Goal: Task Accomplishment & Management: Complete application form

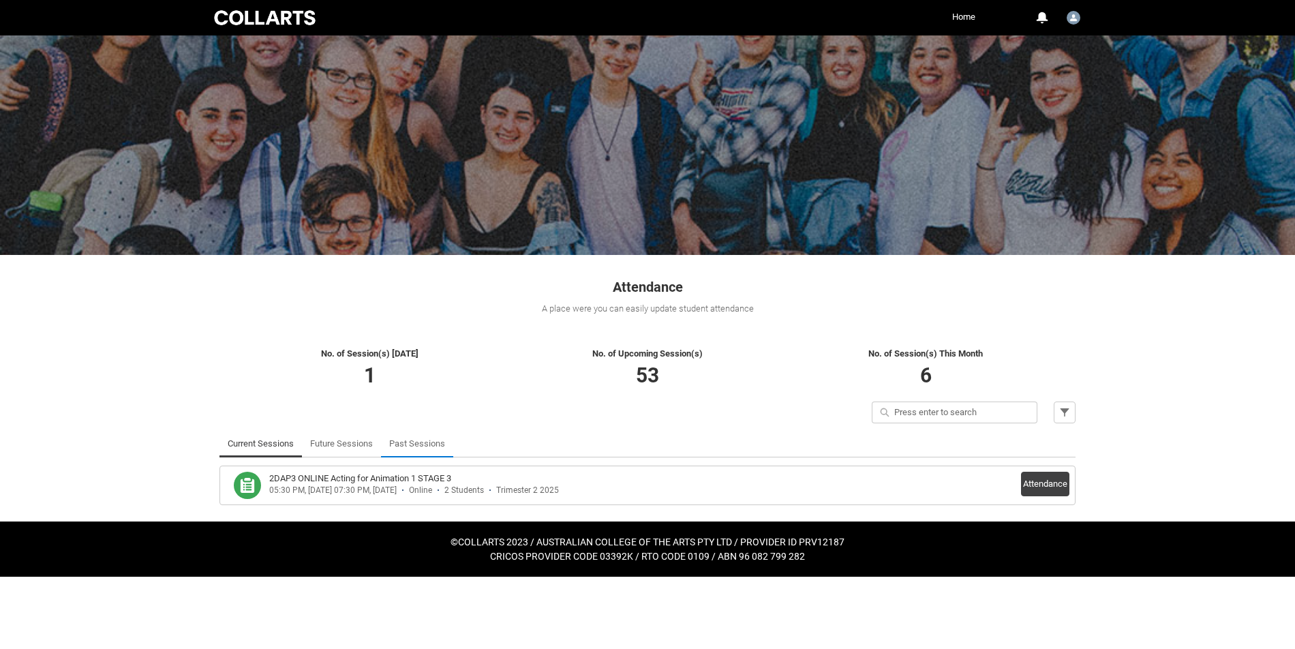
click at [444, 445] on link "Past Sessions" at bounding box center [417, 443] width 56 height 27
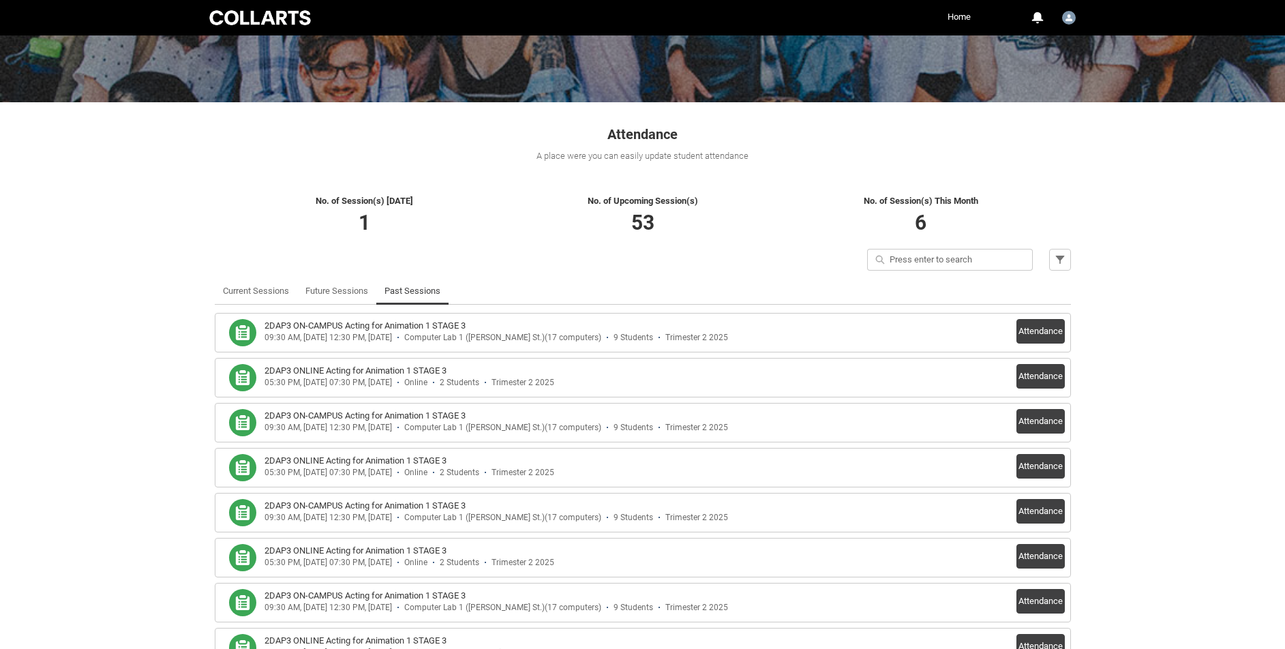
scroll to position [159, 0]
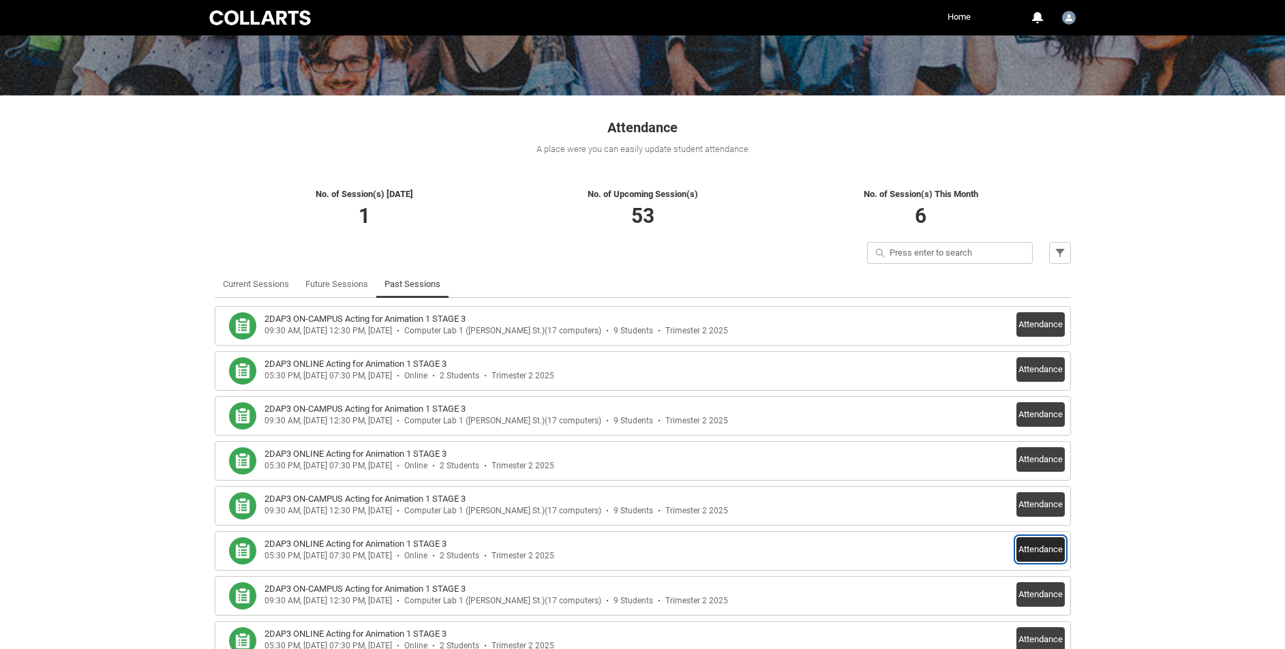
click at [1040, 551] on button "Attendance" at bounding box center [1040, 549] width 48 height 25
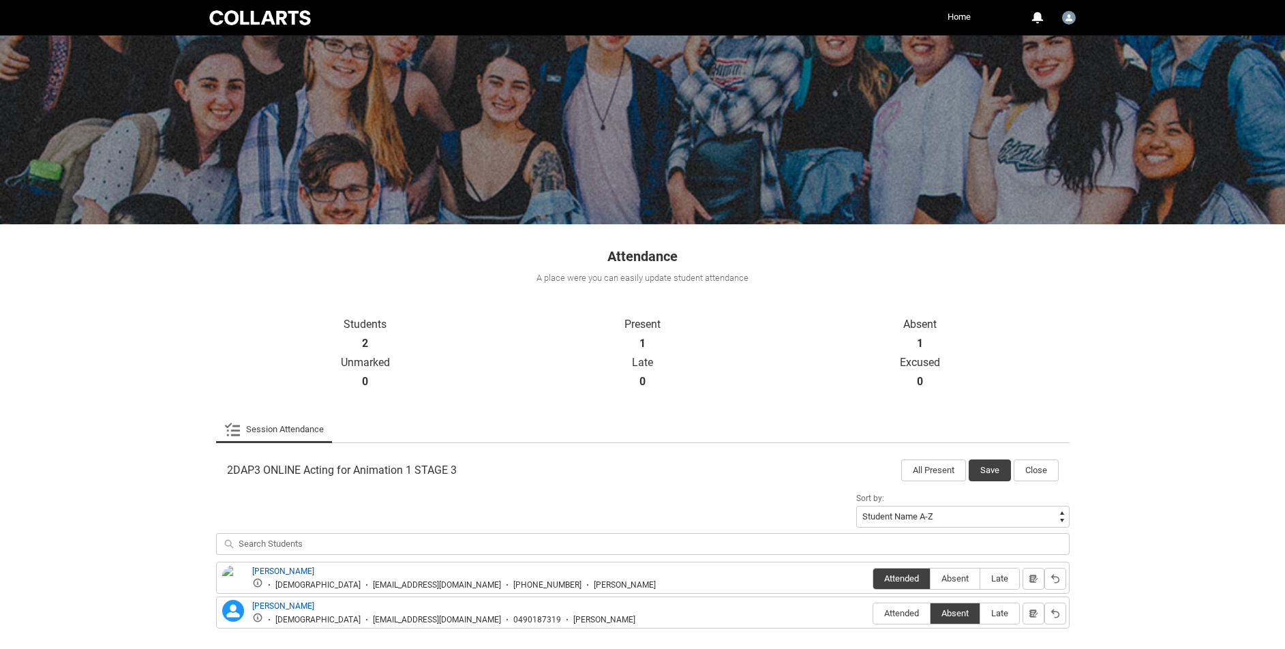
scroll to position [91, 0]
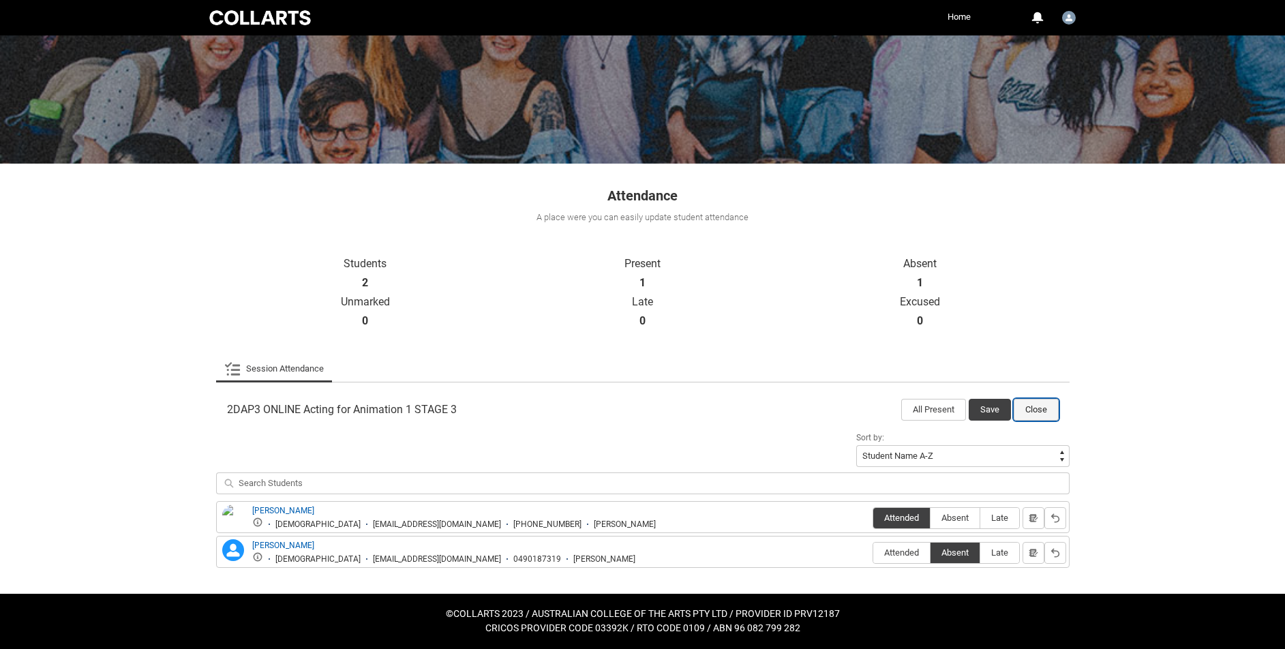
click at [1036, 406] on button "Close" at bounding box center [1036, 410] width 45 height 22
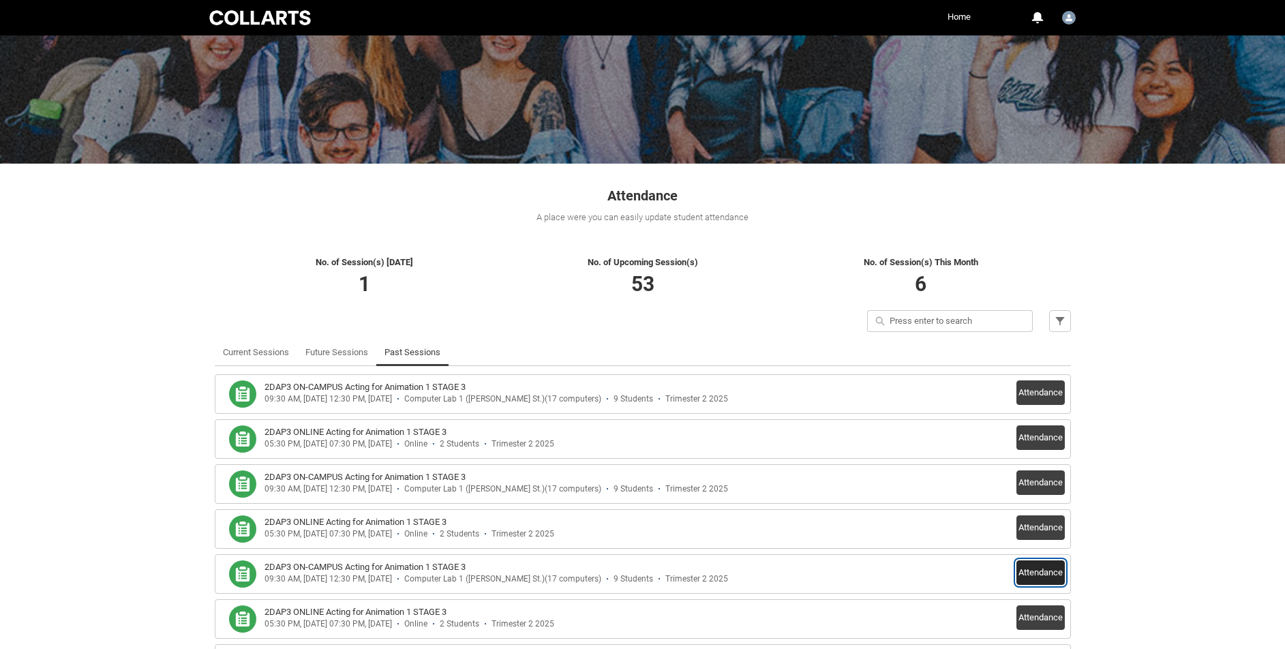
click at [1043, 570] on button "Attendance" at bounding box center [1040, 572] width 48 height 25
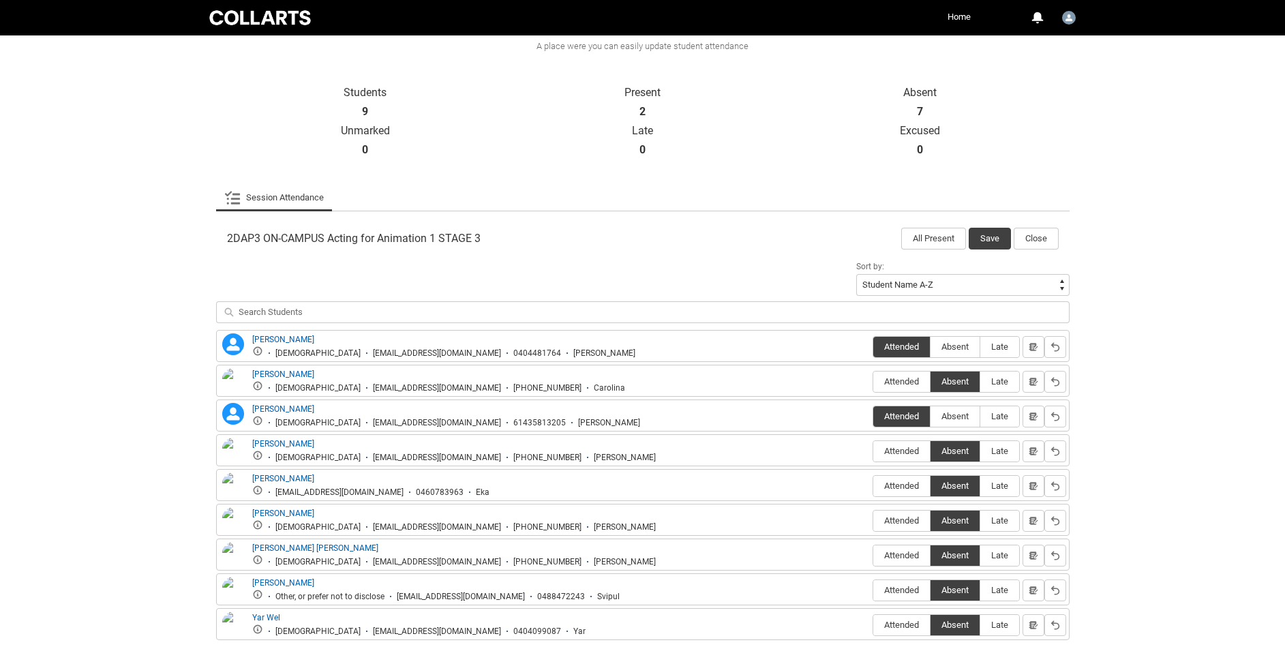
scroll to position [335, 0]
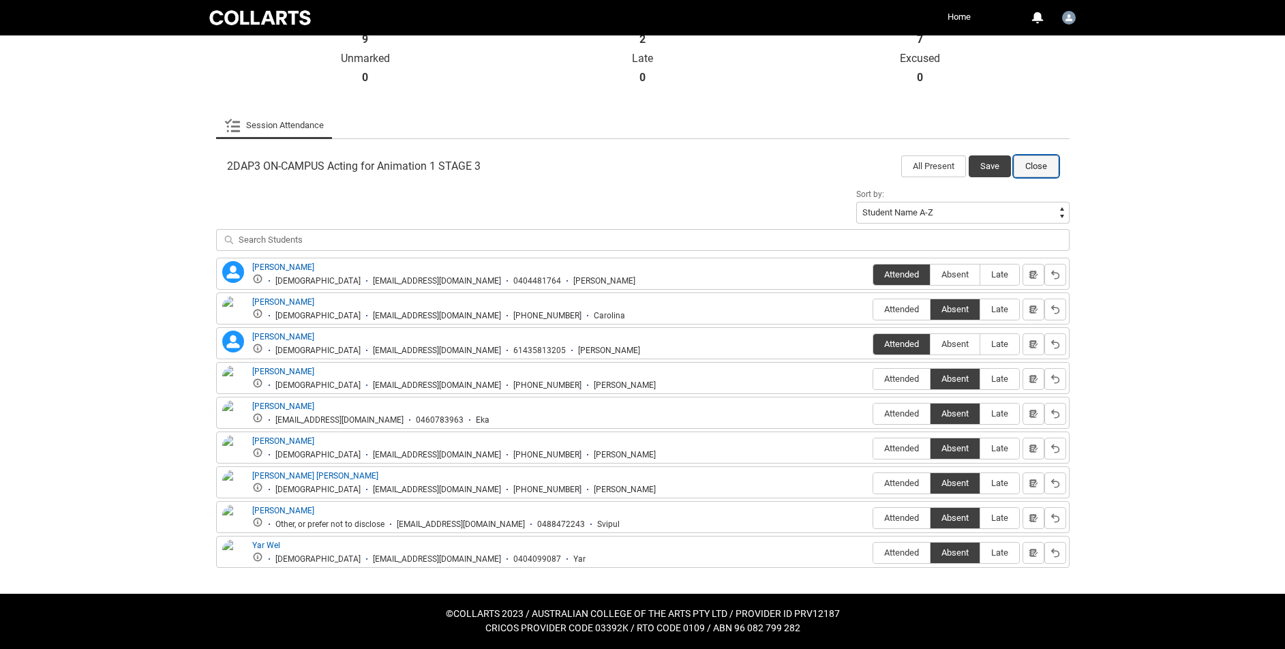
click at [1044, 166] on button "Close" at bounding box center [1036, 166] width 45 height 22
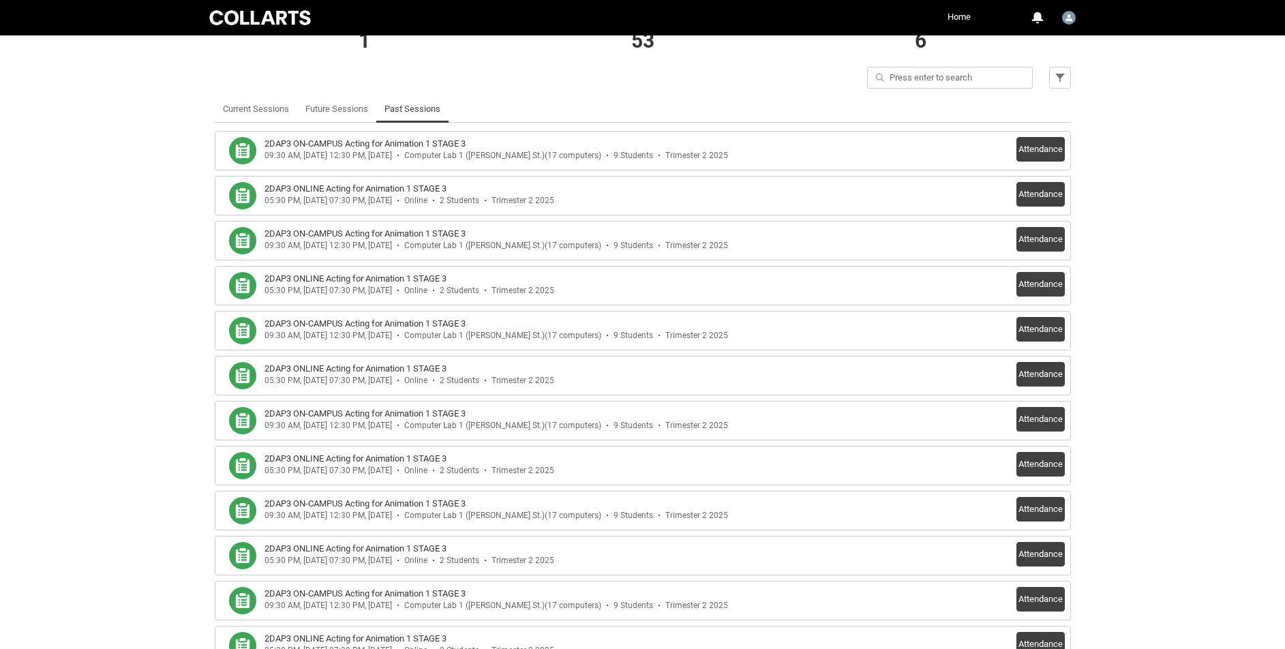
scroll to position [346, 0]
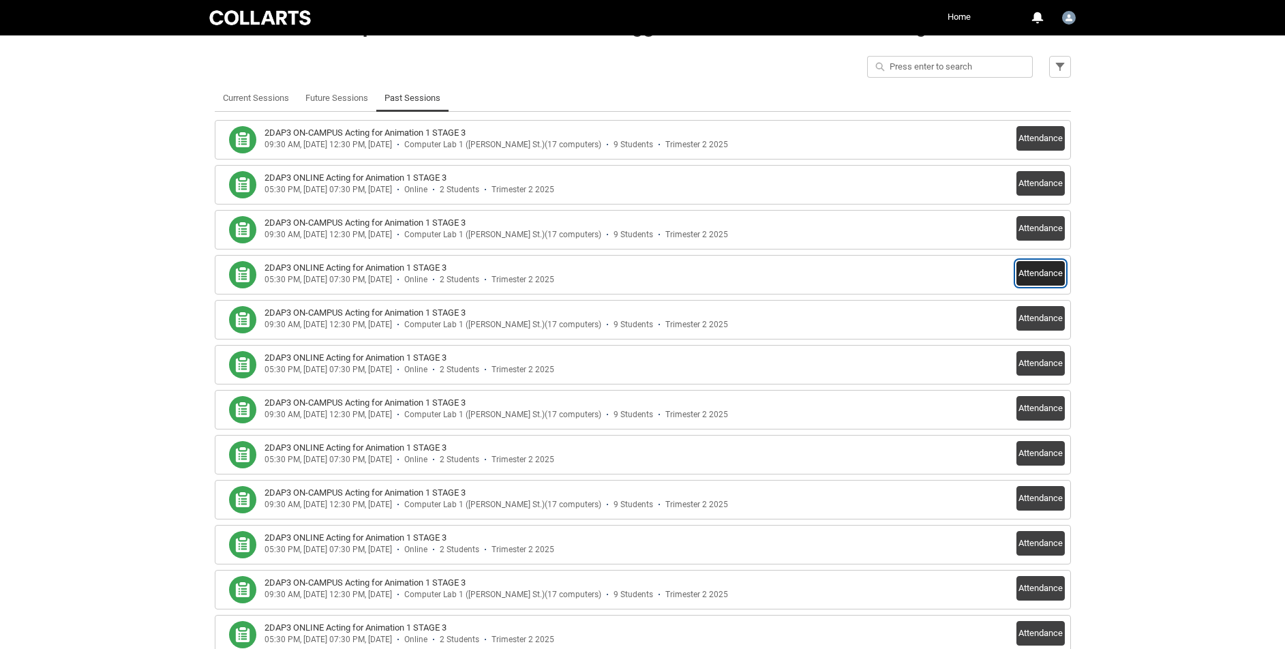
click at [1039, 275] on button "Attendance" at bounding box center [1040, 273] width 48 height 25
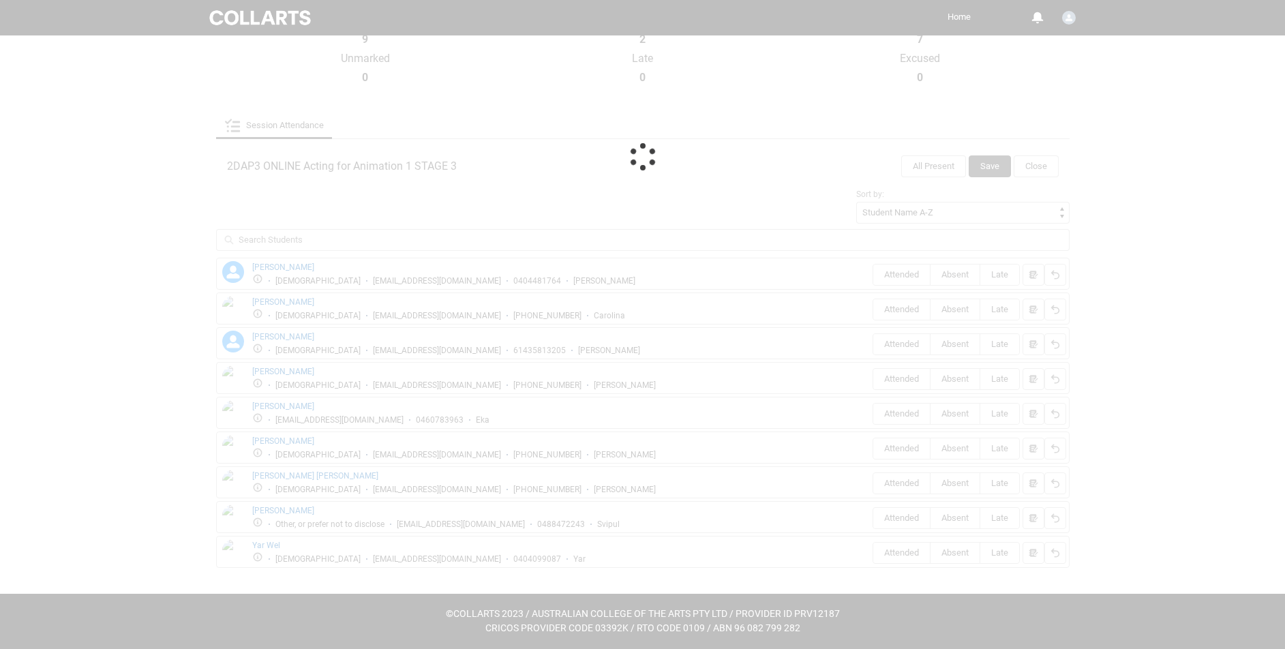
scroll to position [91, 0]
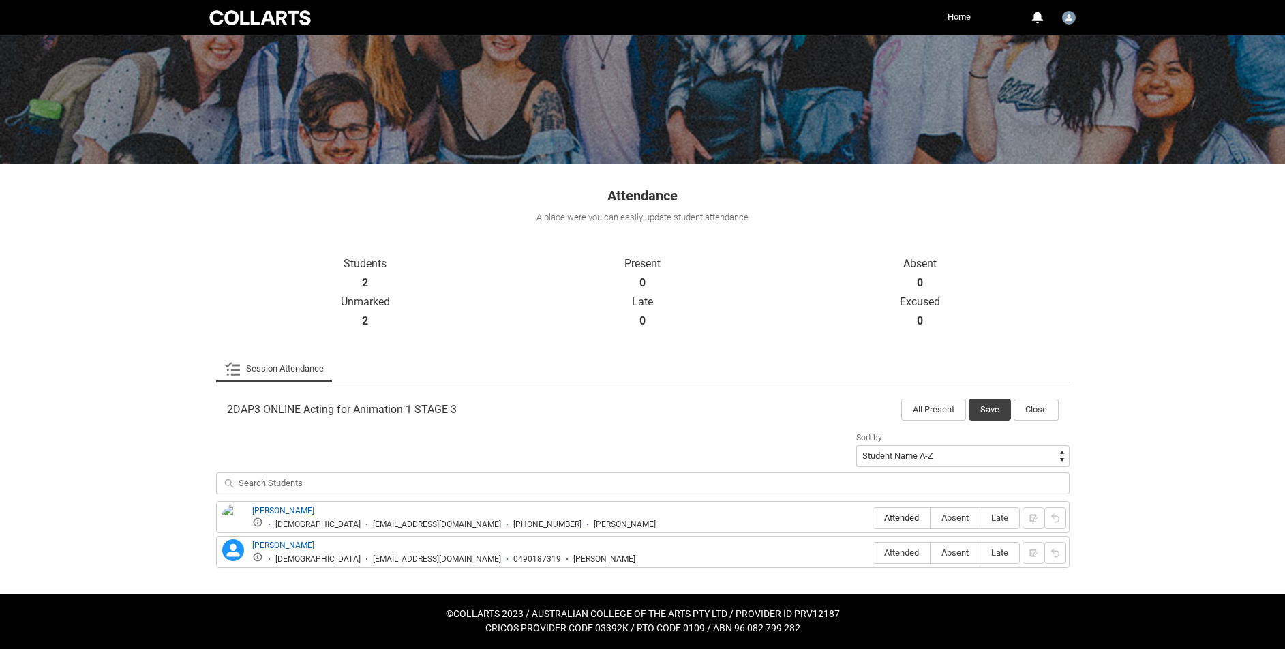
click at [906, 516] on span "Attended" at bounding box center [901, 518] width 57 height 10
click at [873, 517] on input "Attended" at bounding box center [872, 517] width 1 height 1
type lightning-radio-group "Attended"
radio input "true"
click at [965, 550] on span "Absent" at bounding box center [954, 552] width 49 height 10
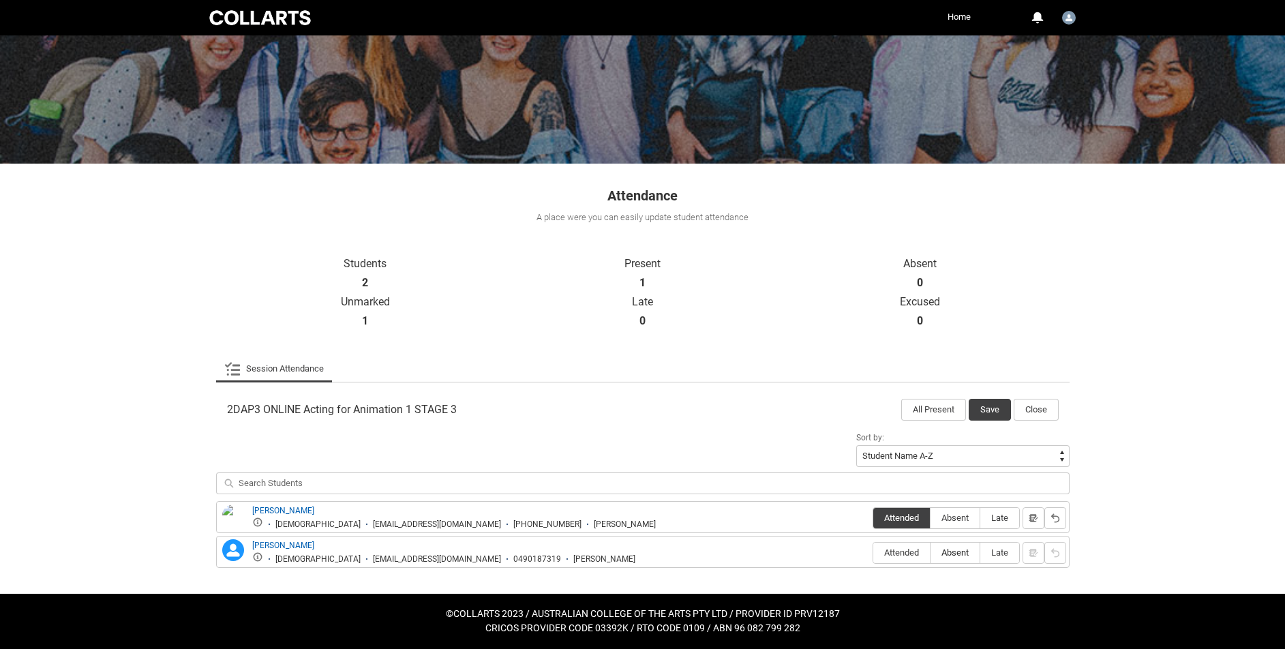
click at [930, 552] on input "Absent" at bounding box center [930, 552] width 1 height 1
type lightning-radio-group "Absent"
radio input "true"
click at [999, 411] on button "Save" at bounding box center [990, 410] width 42 height 22
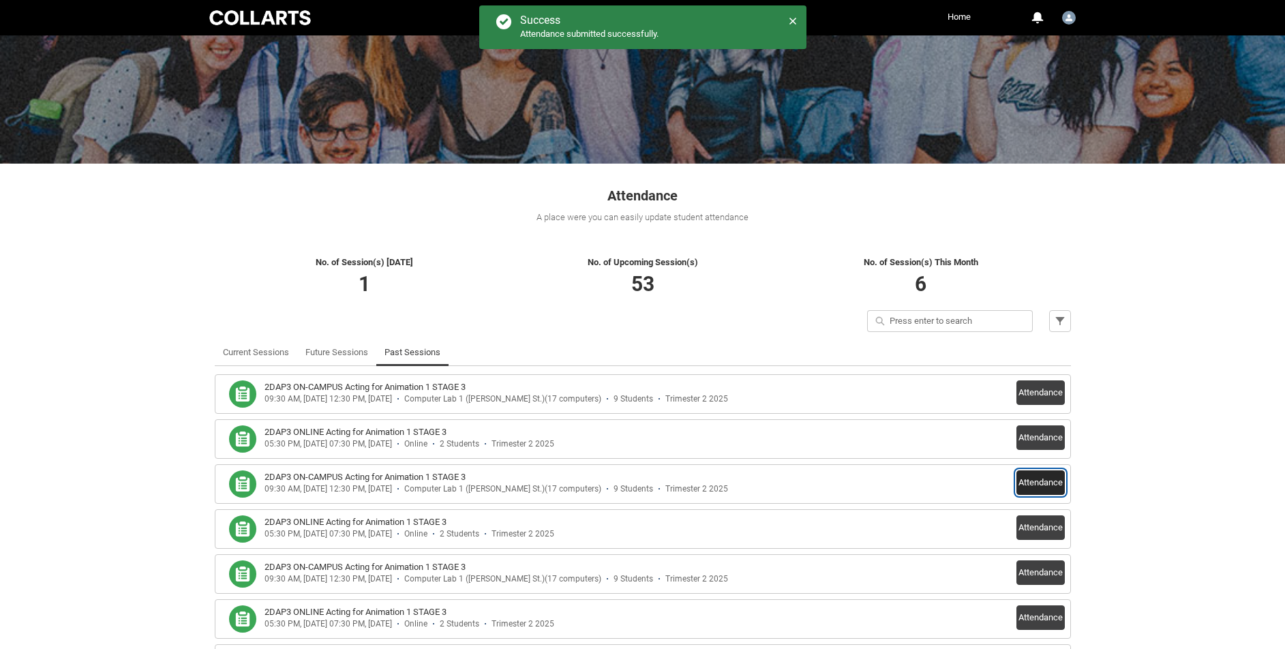
click at [1034, 486] on button "Attendance" at bounding box center [1040, 482] width 48 height 25
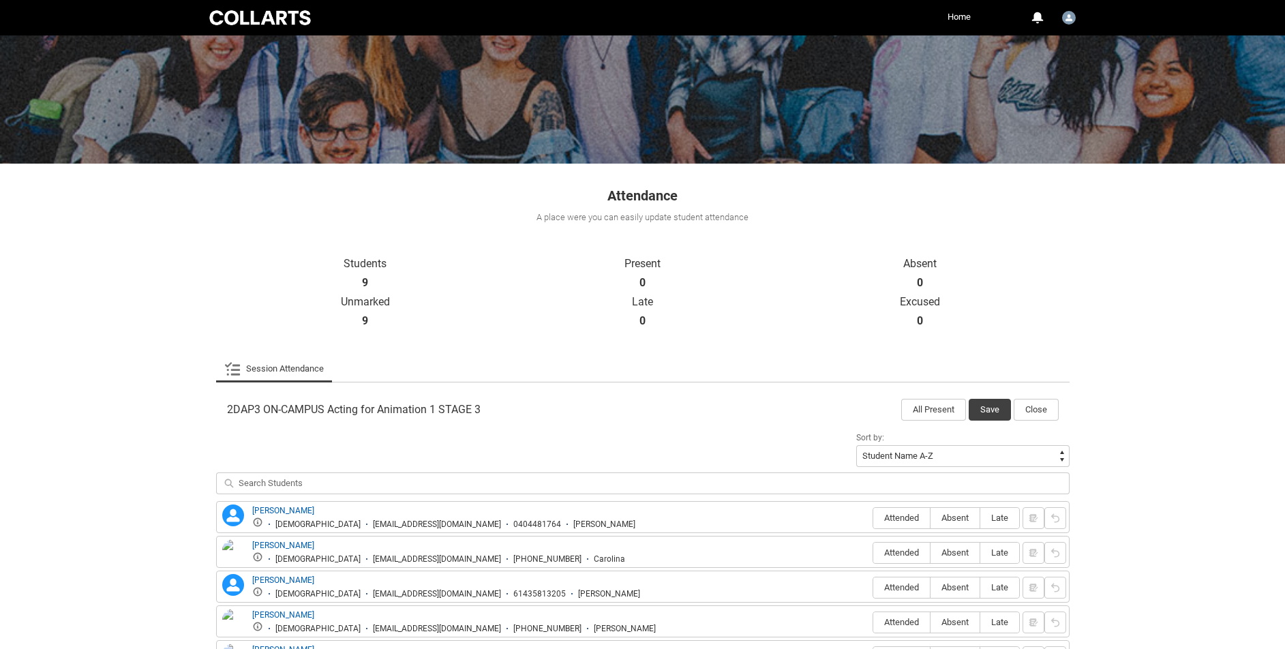
scroll to position [335, 0]
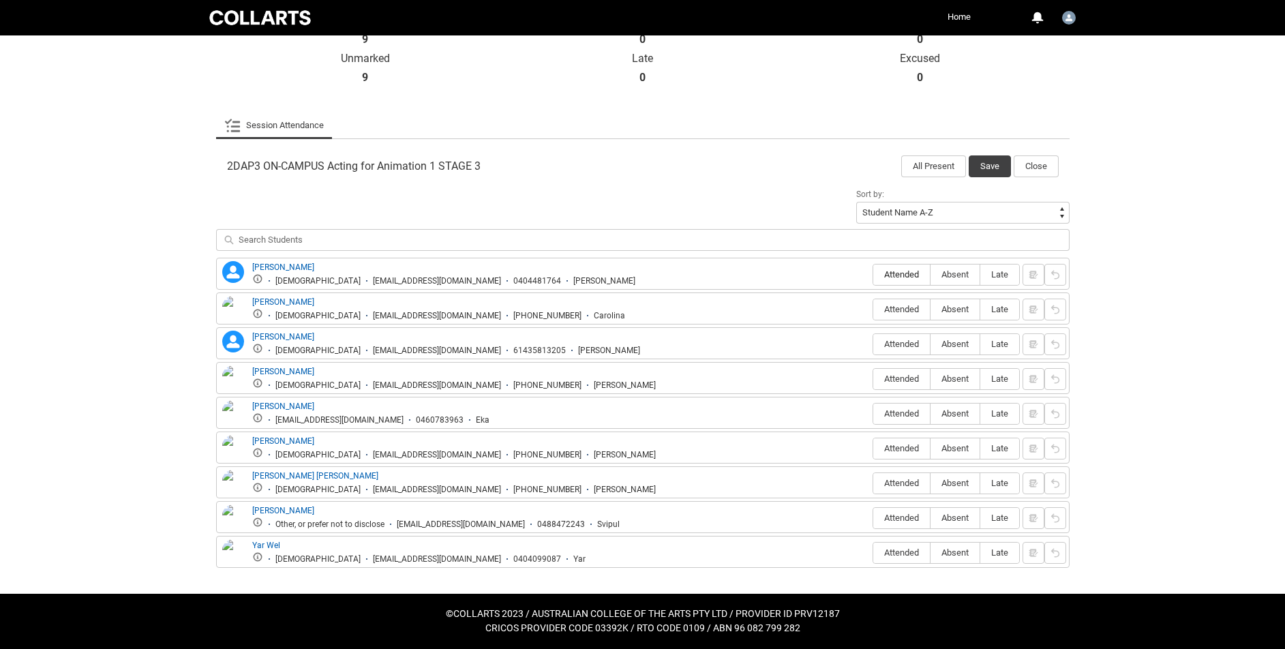
click at [909, 273] on span "Attended" at bounding box center [901, 274] width 57 height 10
click at [873, 274] on input "Attended" at bounding box center [872, 274] width 1 height 1
type lightning-radio-group "Attended"
radio input "true"
click at [907, 311] on span "Attended" at bounding box center [901, 309] width 57 height 10
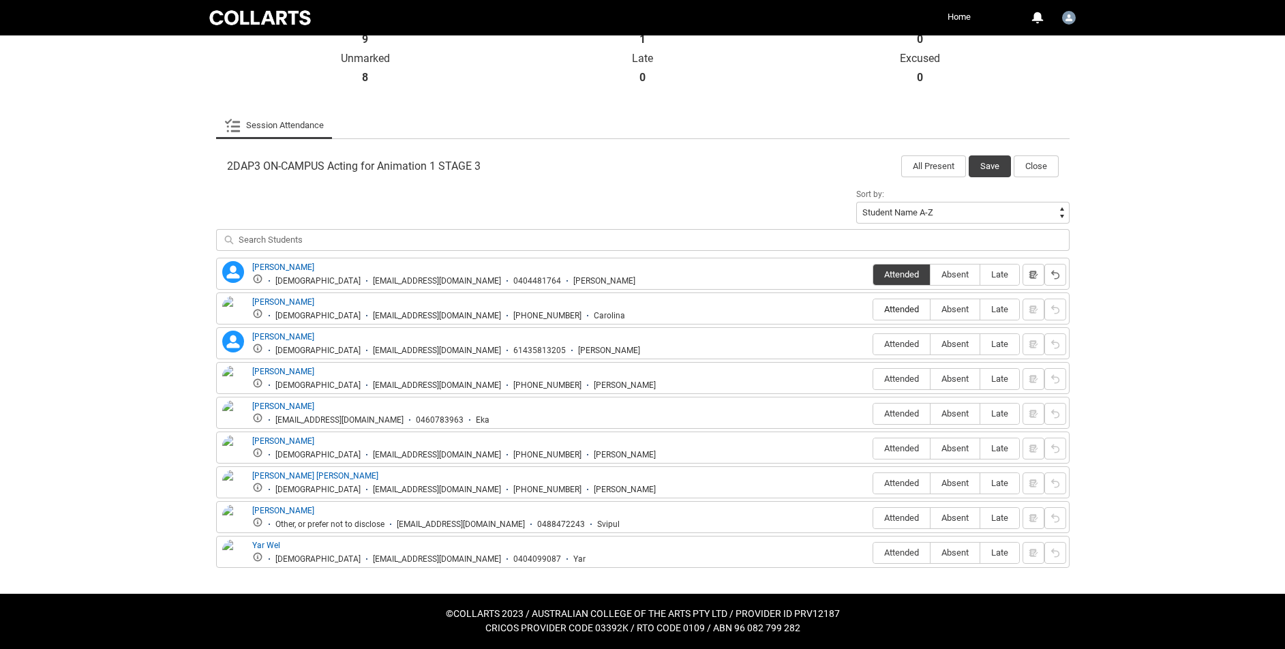
click at [873, 309] on input "Attended" at bounding box center [872, 309] width 1 height 1
type lightning-radio-group "Attended"
radio input "true"
click at [914, 339] on span "Attended" at bounding box center [901, 344] width 57 height 10
click at [873, 344] on input "Attended" at bounding box center [872, 344] width 1 height 1
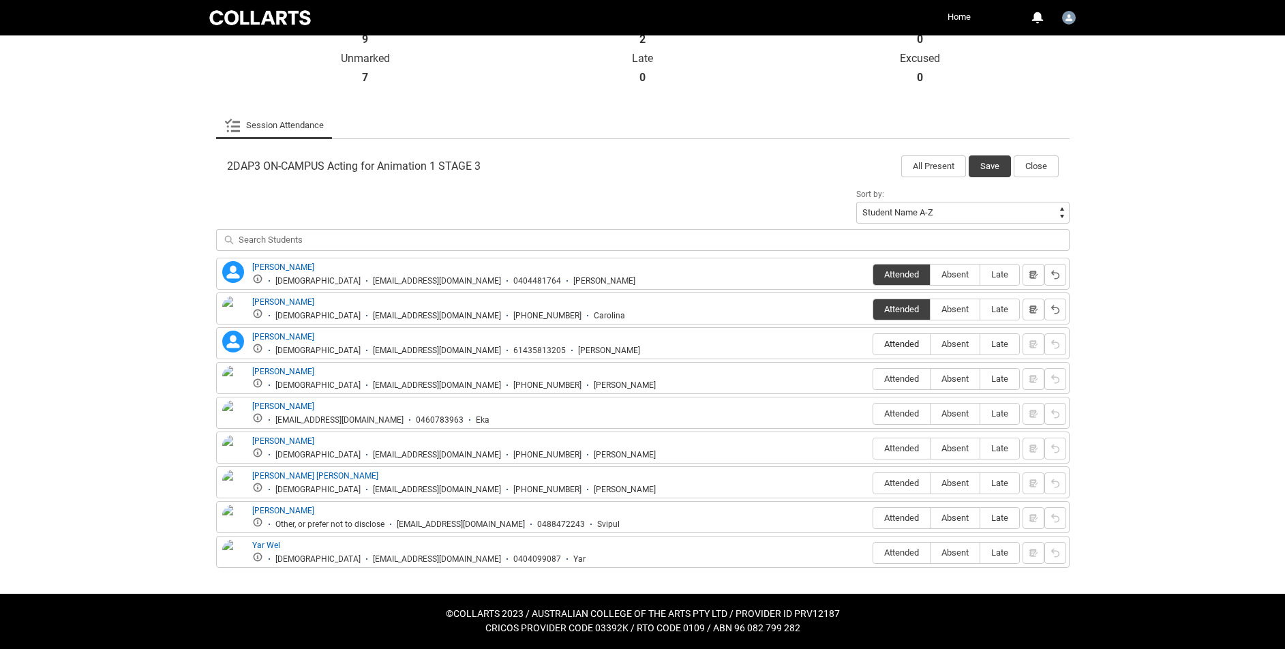
type lightning-radio-group "Attended"
radio input "true"
click at [956, 382] on span "Absent" at bounding box center [954, 379] width 49 height 10
click at [930, 379] on input "Absent" at bounding box center [930, 378] width 1 height 1
type lightning-radio-group "Absent"
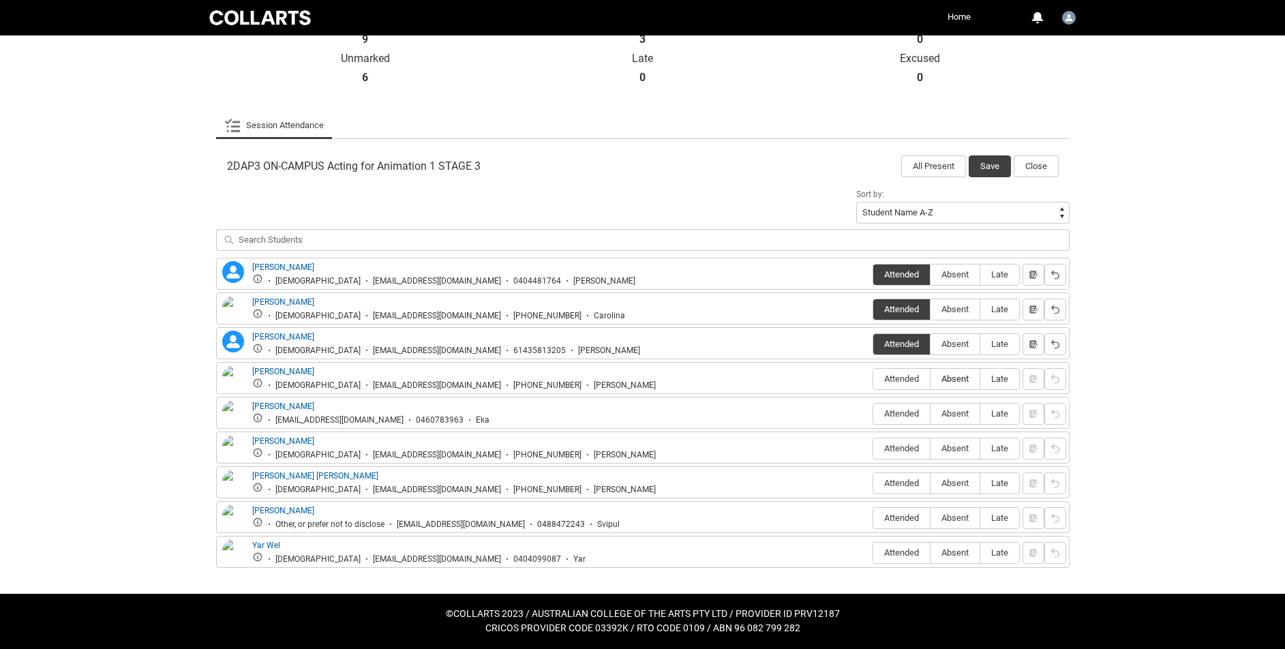
radio input "true"
click at [962, 412] on span "Absent" at bounding box center [954, 413] width 49 height 10
click at [930, 413] on input "Absent" at bounding box center [930, 413] width 1 height 1
type lightning-radio-group "Absent"
radio input "true"
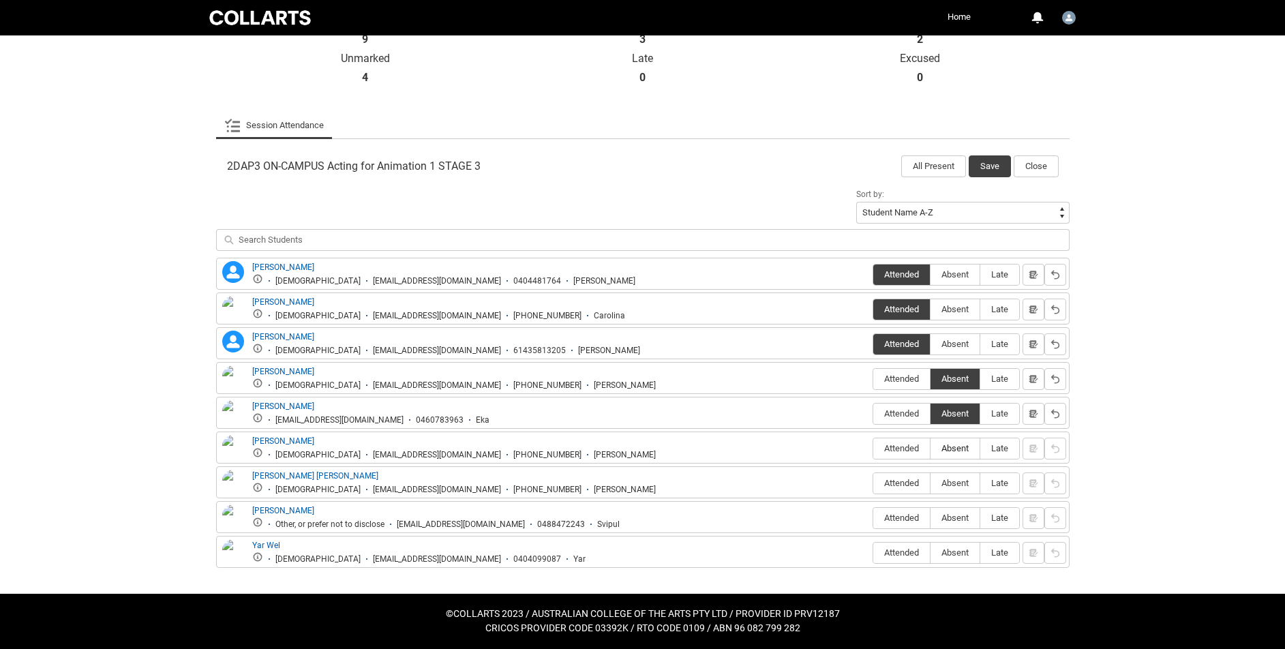
click at [956, 450] on span "Absent" at bounding box center [954, 448] width 49 height 10
click at [930, 448] on input "Absent" at bounding box center [930, 448] width 1 height 1
type lightning-radio-group "Absent"
radio input "true"
click at [946, 483] on span "Absent" at bounding box center [954, 483] width 49 height 10
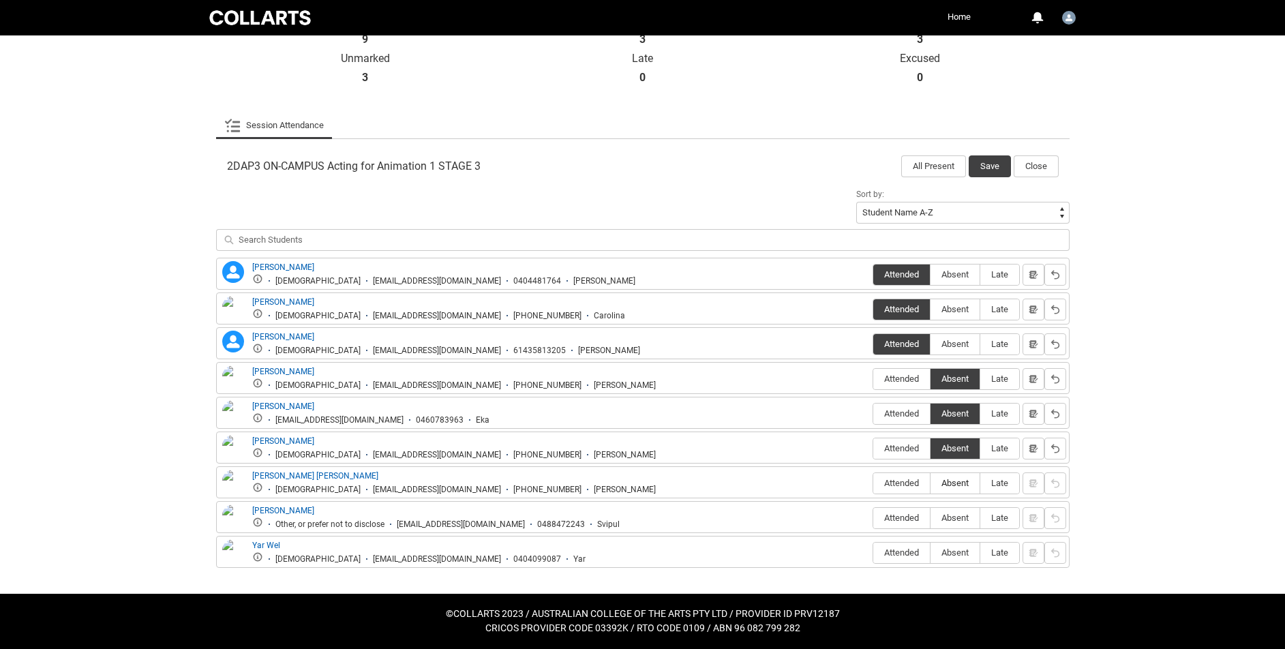
click at [930, 483] on input "Absent" at bounding box center [930, 483] width 1 height 1
type lightning-radio-group "Absent"
radio input "true"
click at [903, 508] on span "Attended" at bounding box center [901, 518] width 57 height 21
click at [911, 521] on span "Attended" at bounding box center [901, 518] width 57 height 10
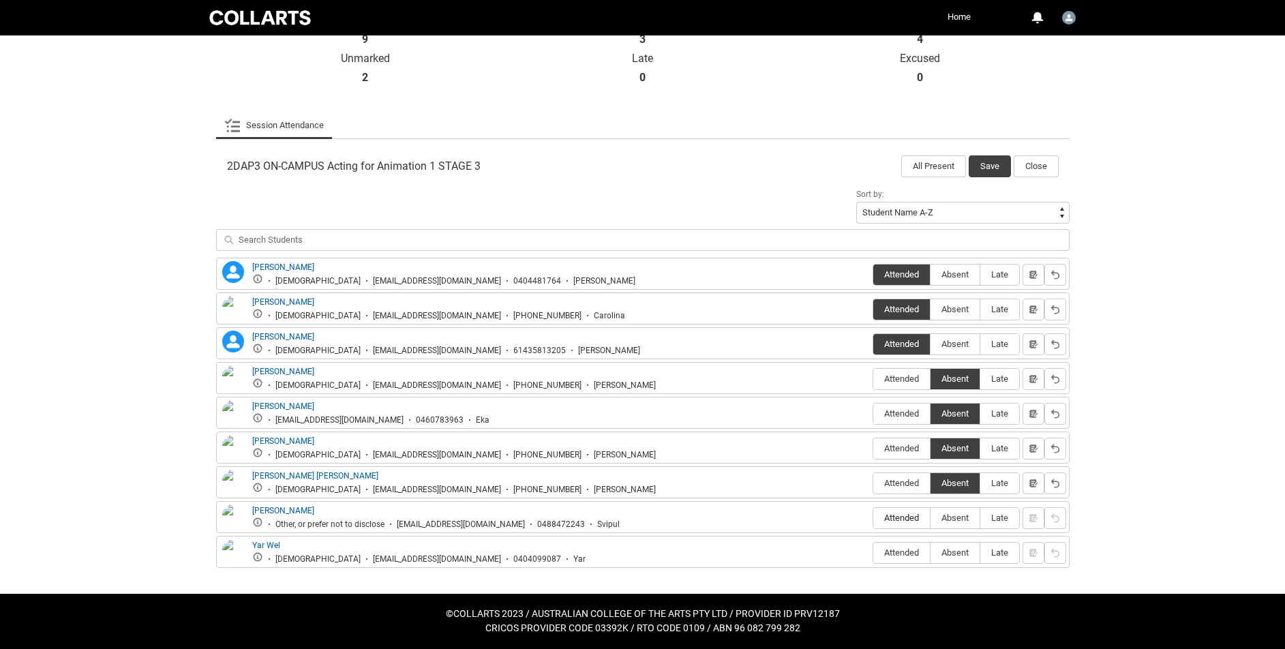
click at [873, 518] on input "Attended" at bounding box center [872, 517] width 1 height 1
type lightning-radio-group "Attended"
radio input "true"
click at [962, 551] on span "Absent" at bounding box center [954, 552] width 49 height 10
click at [930, 552] on input "Absent" at bounding box center [930, 552] width 1 height 1
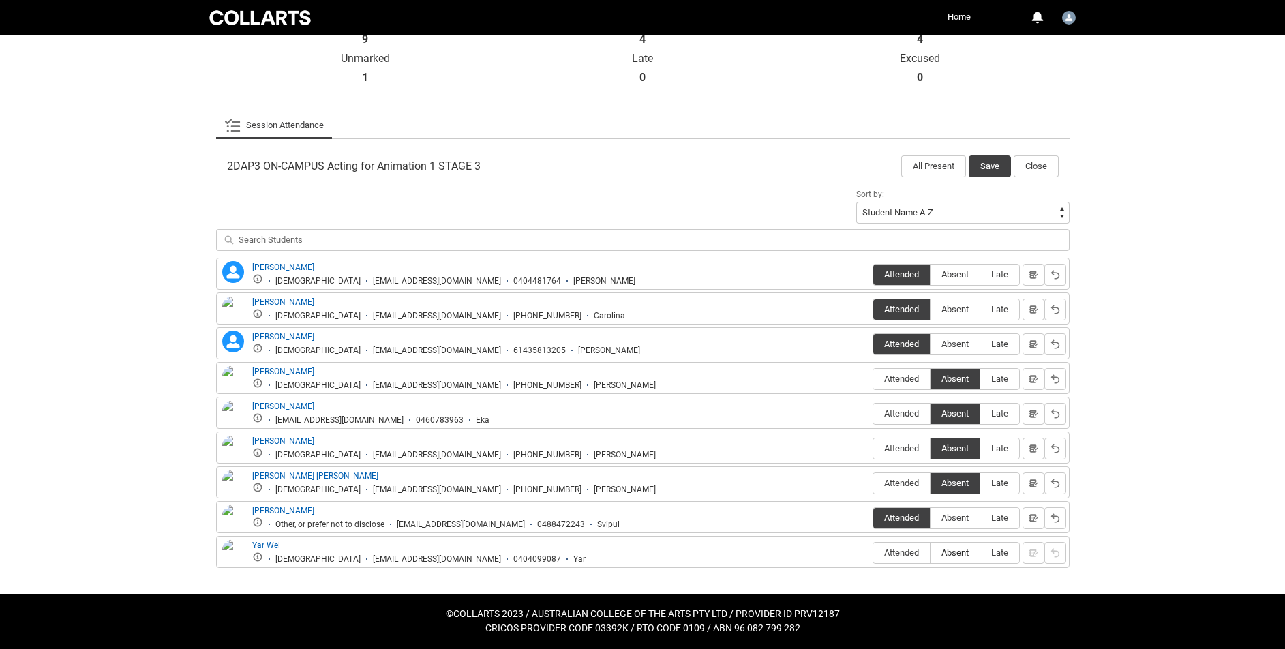
type lightning-radio-group "Absent"
radio input "true"
click at [989, 168] on button "Save" at bounding box center [990, 166] width 42 height 22
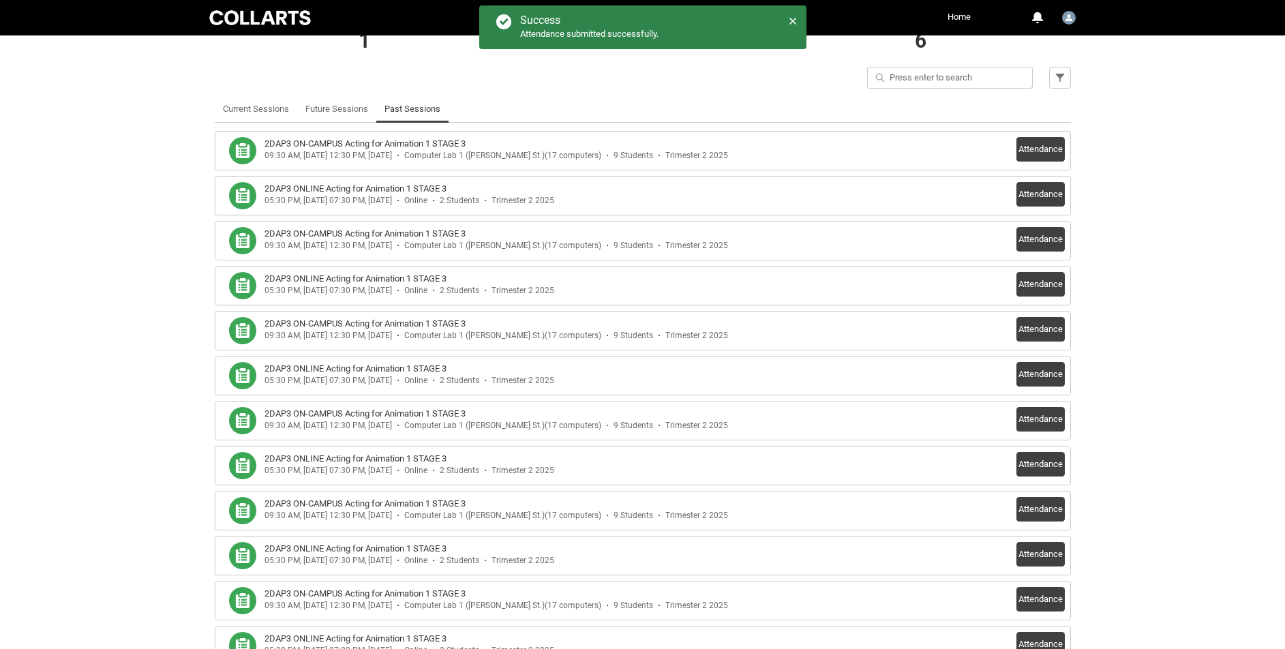
scroll to position [346, 0]
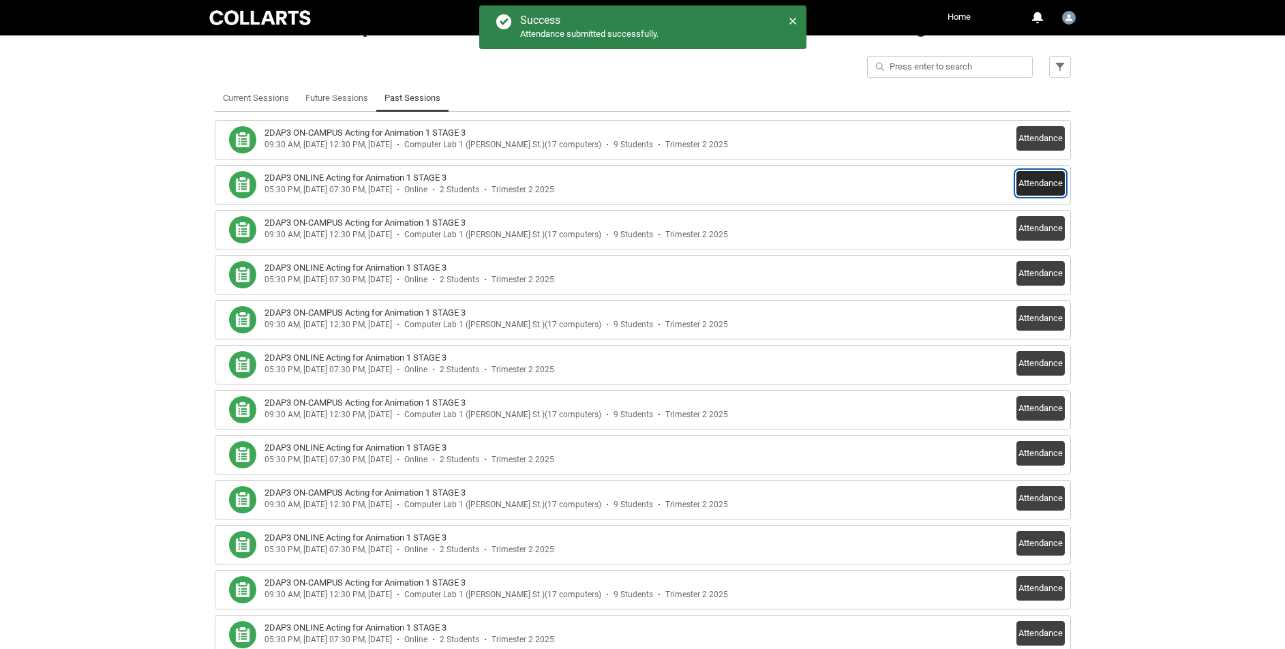
click at [1041, 185] on button "Attendance" at bounding box center [1040, 183] width 48 height 25
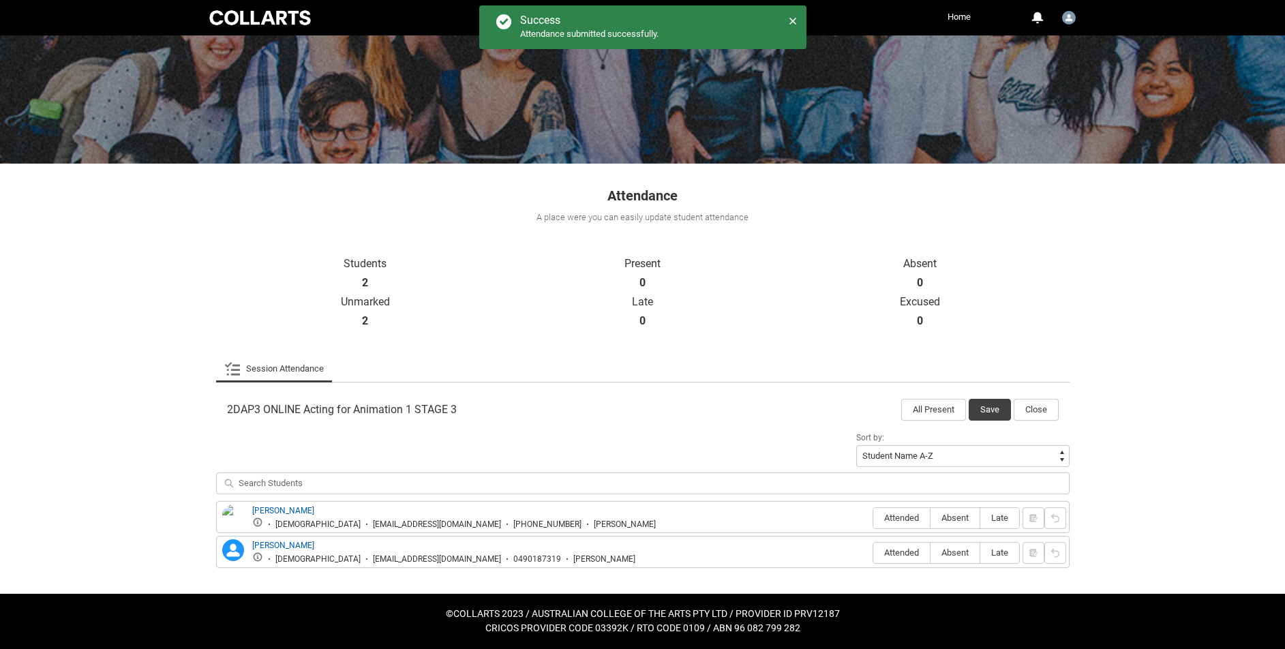
scroll to position [91, 0]
click at [913, 519] on span "Attended" at bounding box center [901, 518] width 57 height 10
click at [873, 518] on input "Attended" at bounding box center [872, 517] width 1 height 1
type lightning-radio-group "Attended"
radio input "true"
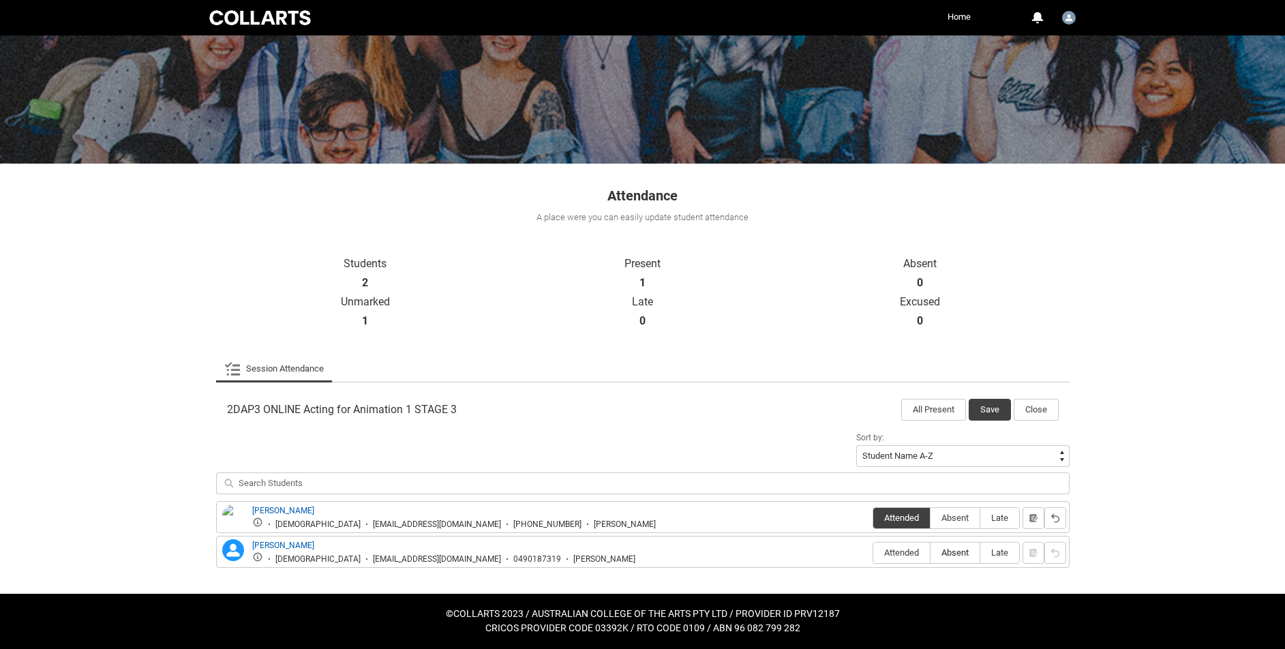
click at [944, 547] on span "Absent" at bounding box center [954, 552] width 49 height 10
click at [930, 552] on input "Absent" at bounding box center [930, 552] width 1 height 1
type lightning-radio-group "Absent"
radio input "true"
click at [992, 410] on button "Save" at bounding box center [990, 410] width 42 height 22
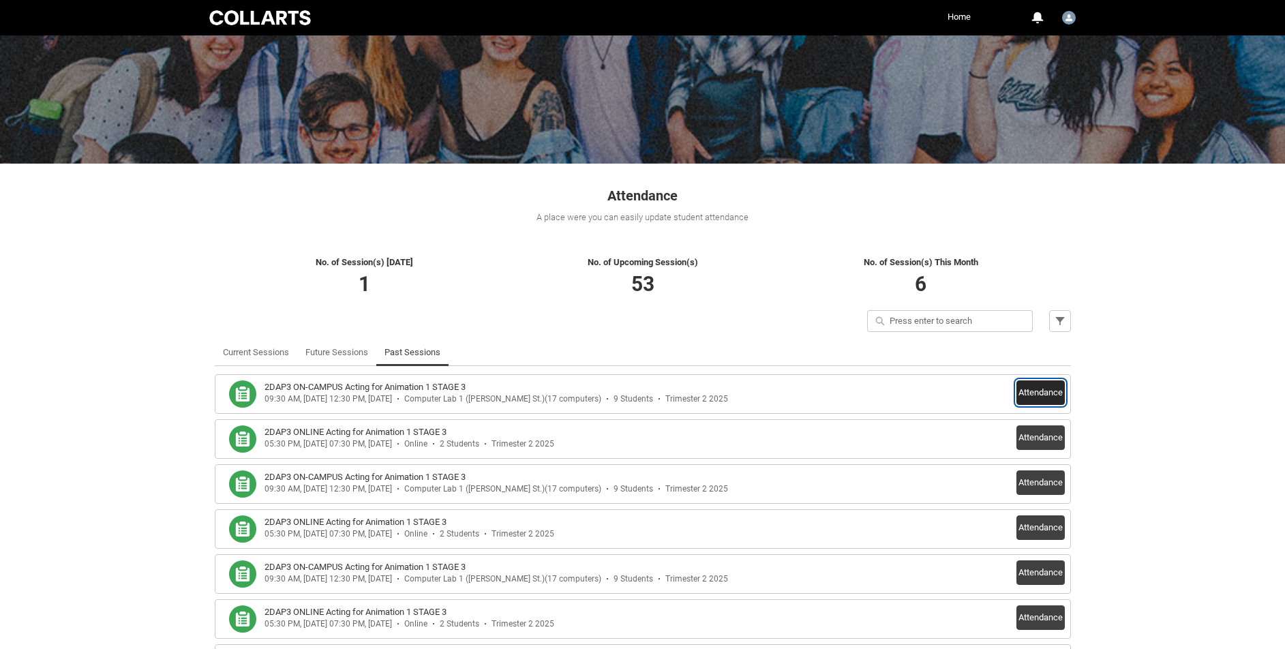
click at [1045, 396] on button "Attendance" at bounding box center [1040, 392] width 48 height 25
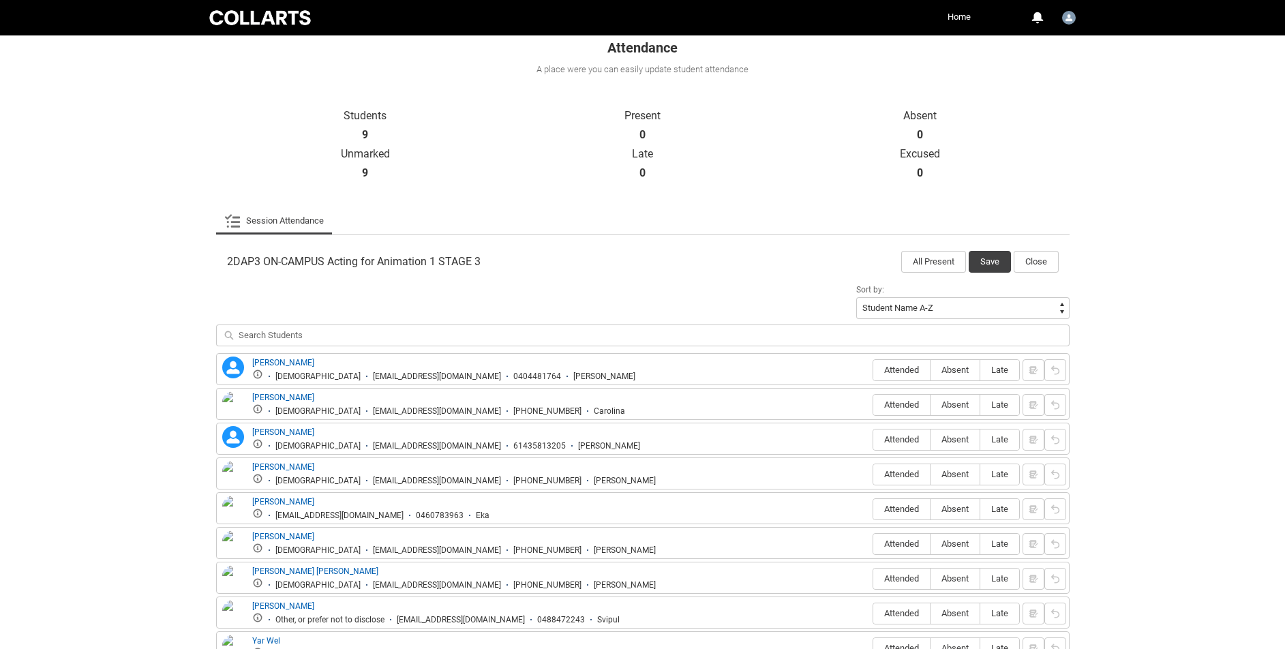
scroll to position [307, 0]
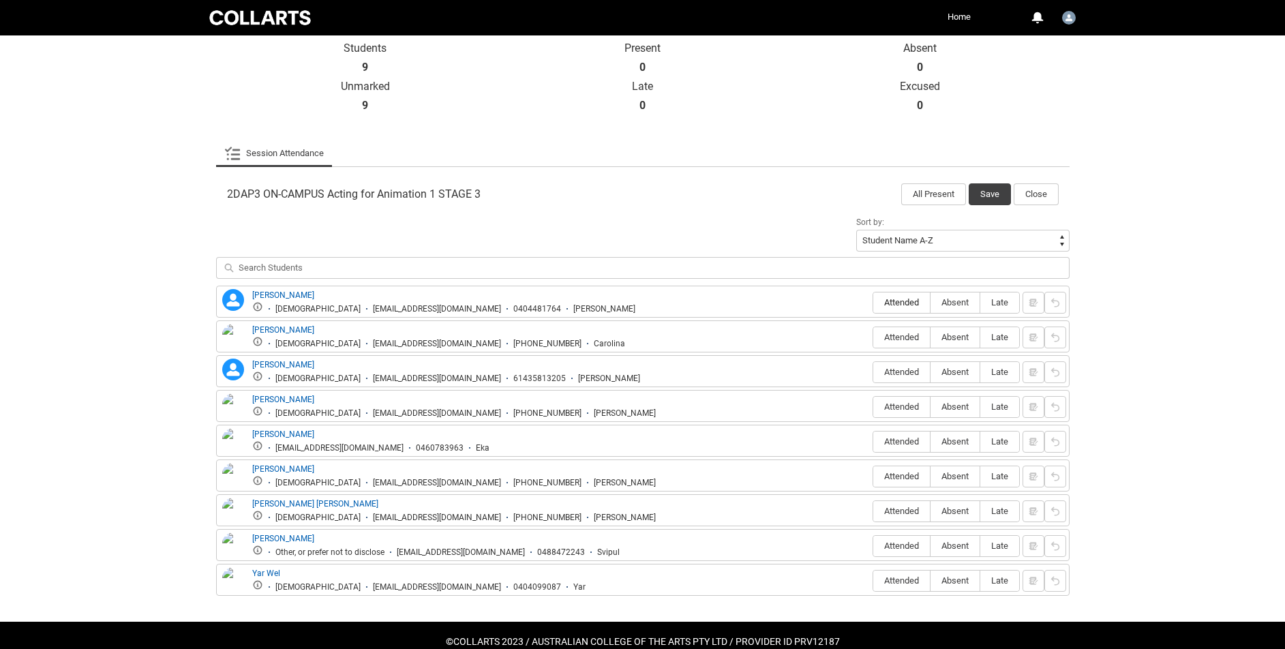
click at [911, 301] on span "Attended" at bounding box center [901, 302] width 57 height 10
click at [873, 302] on input "Attended" at bounding box center [872, 302] width 1 height 1
type lightning-radio-group "Attended"
radio input "true"
click at [904, 340] on span "Attended" at bounding box center [901, 337] width 57 height 10
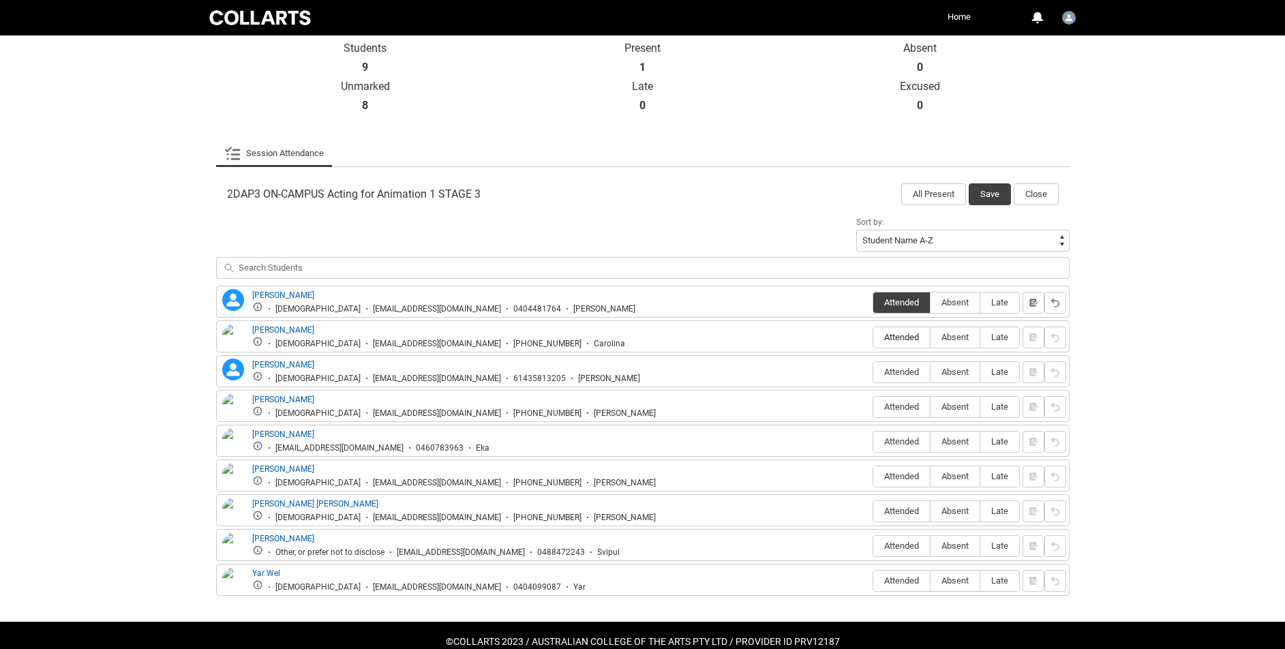
click at [873, 337] on input "Attended" at bounding box center [872, 337] width 1 height 1
type lightning-radio-group "Attended"
radio input "true"
click at [951, 372] on span "Absent" at bounding box center [954, 372] width 49 height 10
click at [930, 372] on input "Absent" at bounding box center [930, 371] width 1 height 1
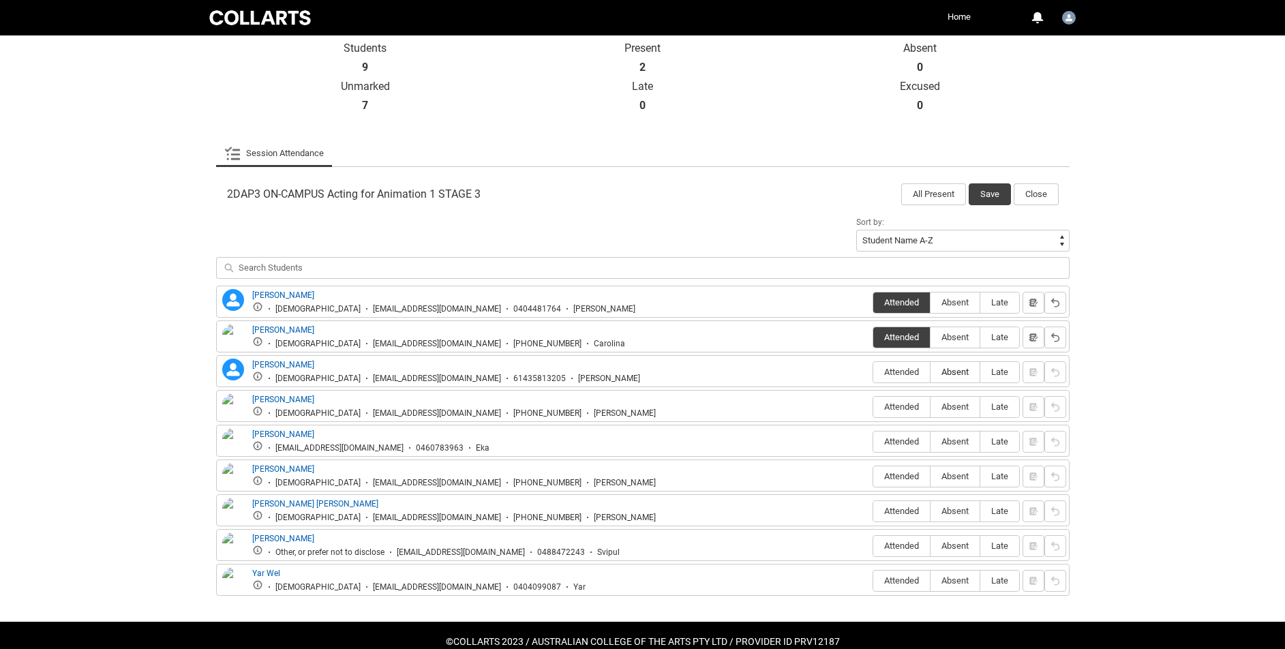
type lightning-radio-group "Absent"
radio input "true"
click at [955, 406] on span "Absent" at bounding box center [954, 406] width 49 height 10
click at [930, 406] on input "Absent" at bounding box center [930, 406] width 1 height 1
type lightning-radio-group "Absent"
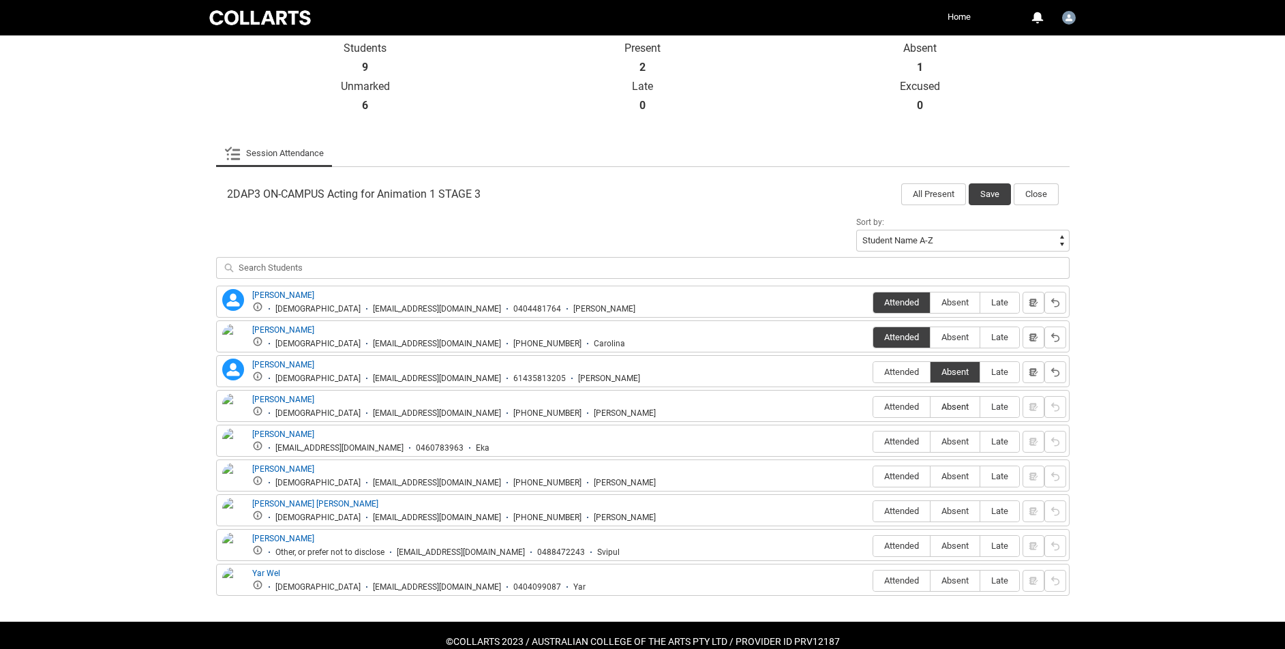
radio input "true"
click at [909, 442] on span "Attended" at bounding box center [901, 441] width 57 height 10
click at [873, 442] on input "Attended" at bounding box center [872, 441] width 1 height 1
type lightning-radio-group "Attended"
radio input "true"
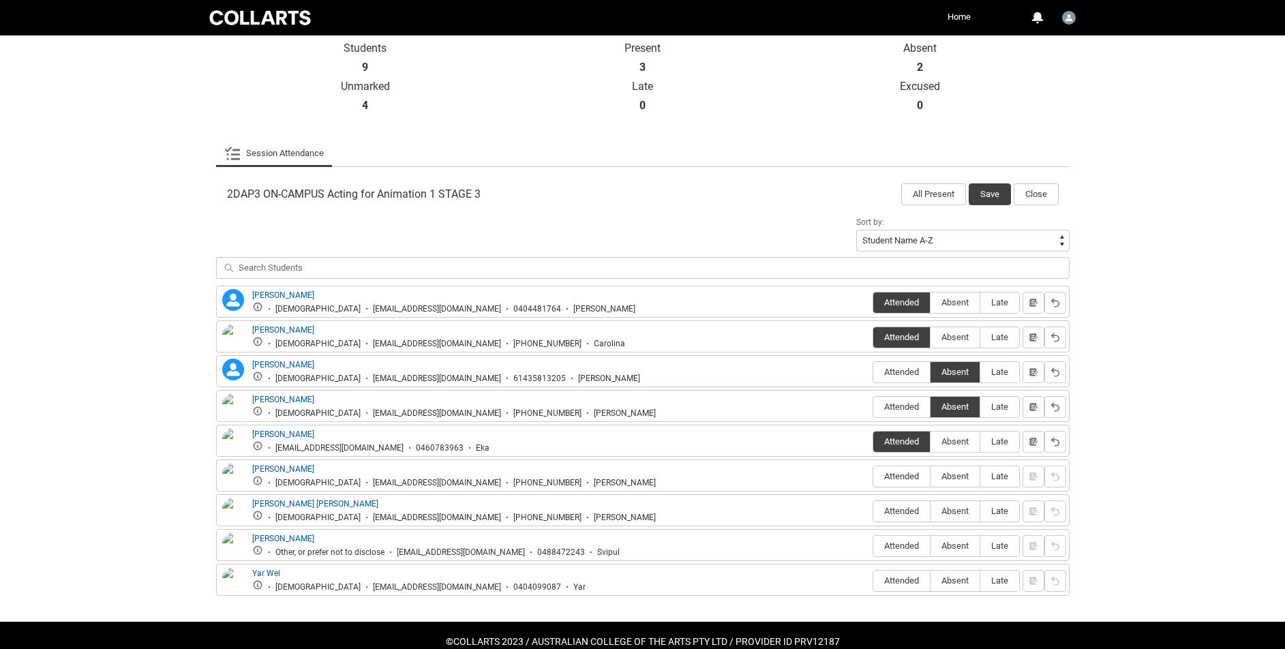
drag, startPoint x: 960, startPoint y: 475, endPoint x: 958, endPoint y: 488, distance: 13.0
click at [960, 475] on span "Absent" at bounding box center [954, 476] width 49 height 10
click at [930, 476] on input "Absent" at bounding box center [930, 476] width 1 height 1
type lightning-radio-group "Absent"
radio input "true"
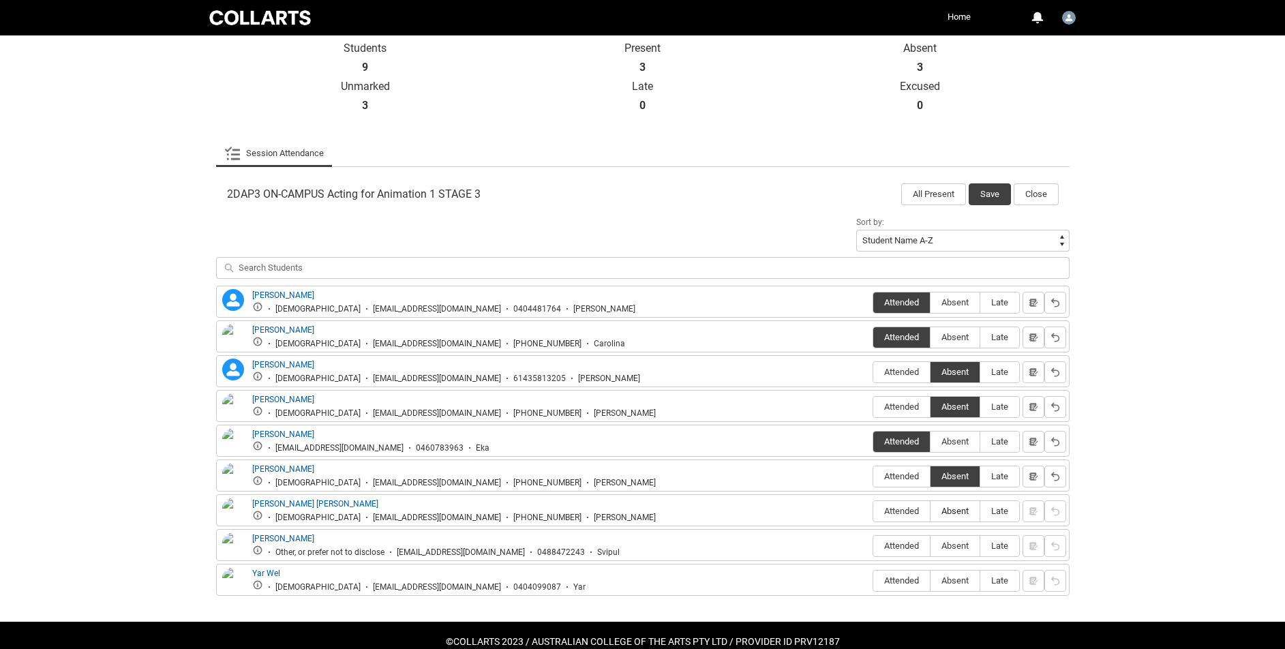
click at [959, 510] on span "Absent" at bounding box center [954, 511] width 49 height 10
click at [930, 511] on input "Absent" at bounding box center [930, 511] width 1 height 1
type lightning-radio-group "Absent"
radio input "true"
click at [917, 544] on span "Attended" at bounding box center [901, 546] width 57 height 10
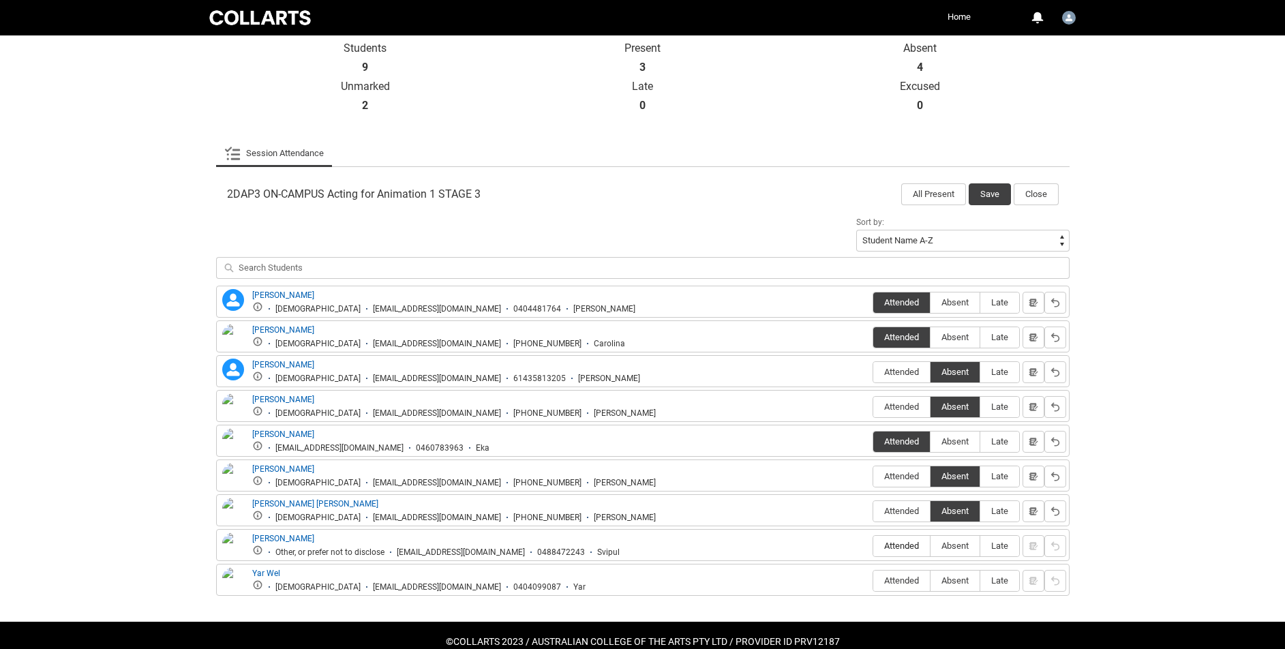
click at [873, 545] on input "Attended" at bounding box center [872, 545] width 1 height 1
type lightning-radio-group "Attended"
radio input "true"
click at [912, 590] on div "Attended Absent Late" at bounding box center [945, 581] width 147 height 22
drag, startPoint x: 917, startPoint y: 585, endPoint x: 951, endPoint y: 434, distance: 154.4
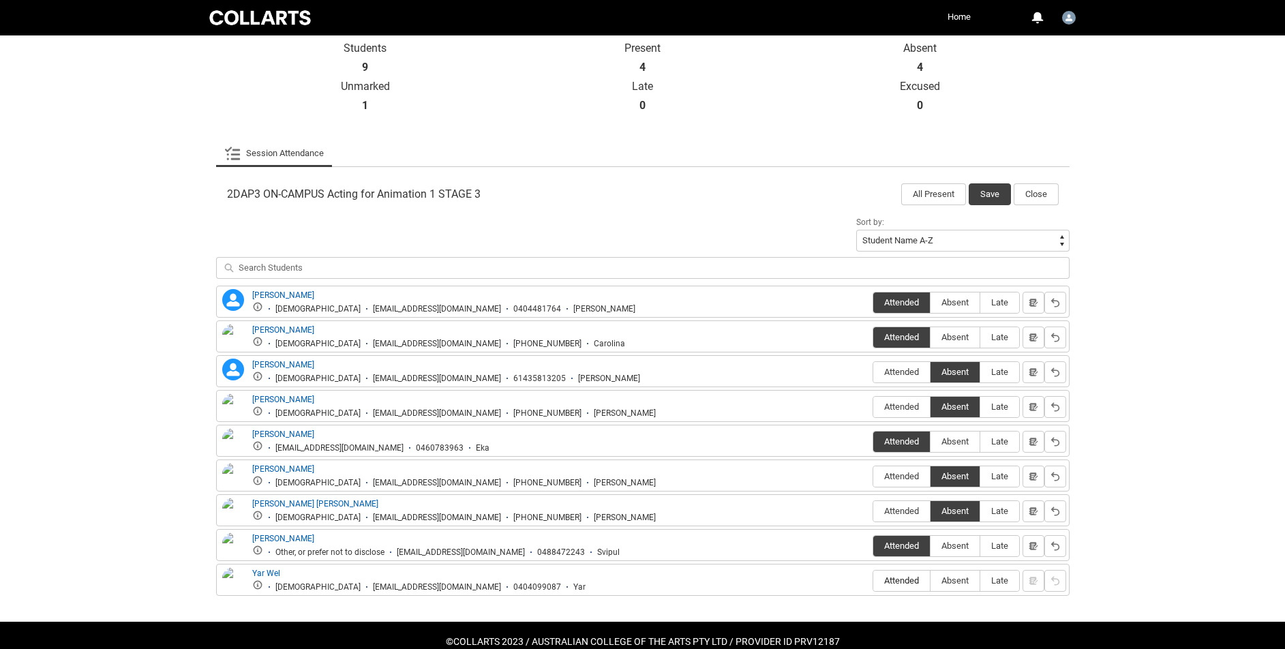
click at [917, 584] on span "Attended" at bounding box center [901, 580] width 57 height 10
click at [873, 581] on input "Attended" at bounding box center [872, 580] width 1 height 1
type lightning-radio-group "Attended"
radio input "true"
click at [998, 198] on button "Save" at bounding box center [990, 194] width 42 height 22
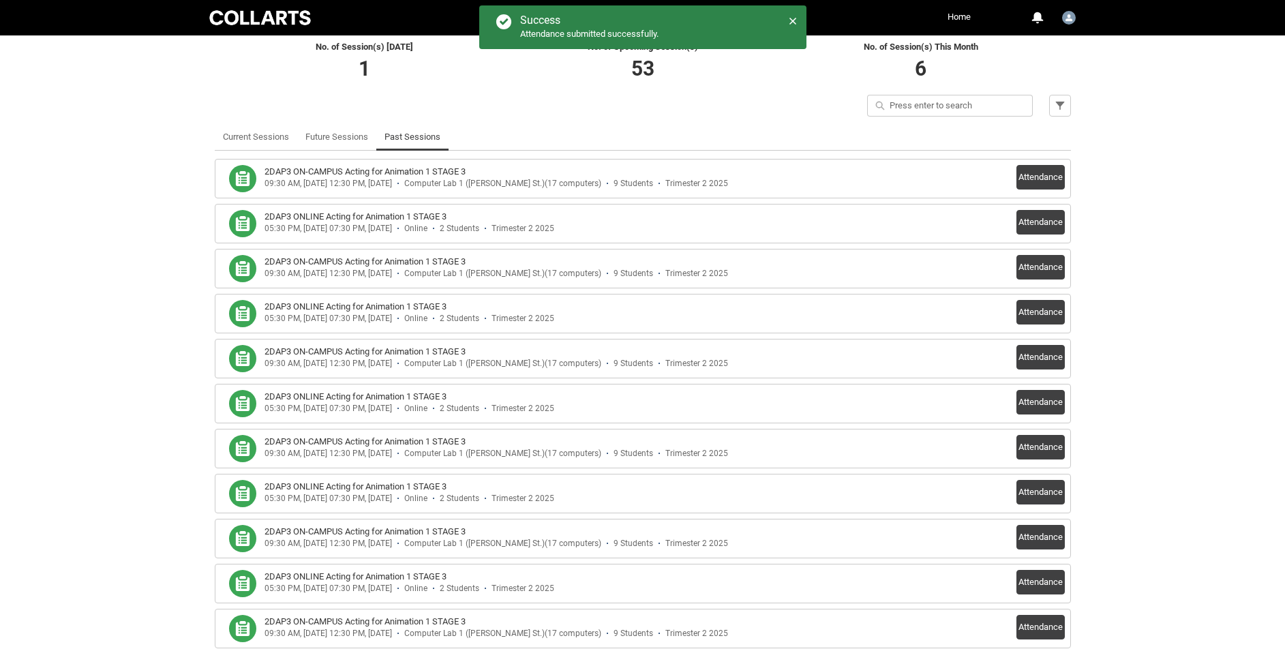
scroll to position [0, 0]
